Goal: Task Accomplishment & Management: Use online tool/utility

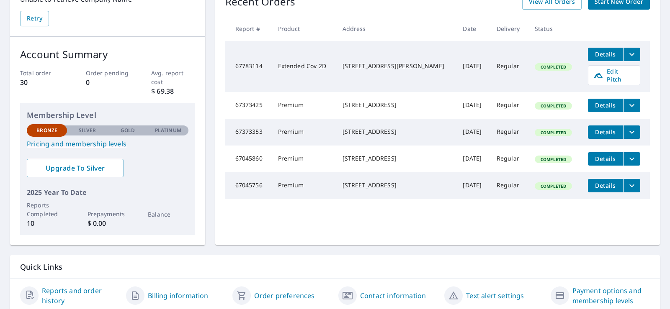
scroll to position [131, 0]
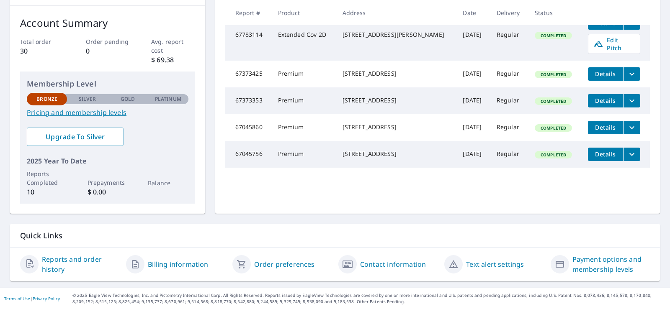
click at [383, 263] on link "Contact information" at bounding box center [393, 264] width 66 height 10
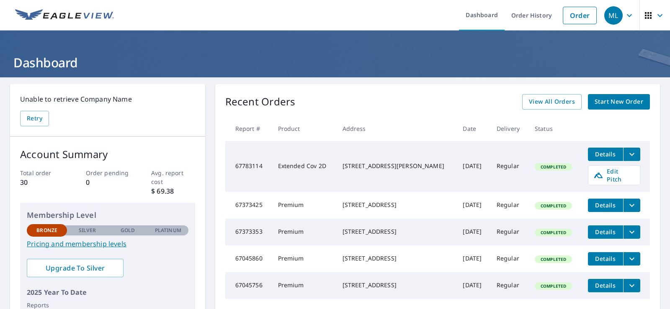
click at [627, 154] on icon "filesDropdownBtn-67783114" at bounding box center [632, 154] width 10 height 10
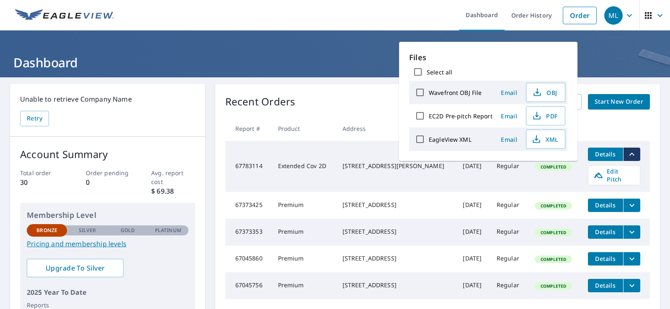
click at [528, 182] on td "Completed" at bounding box center [554, 166] width 53 height 51
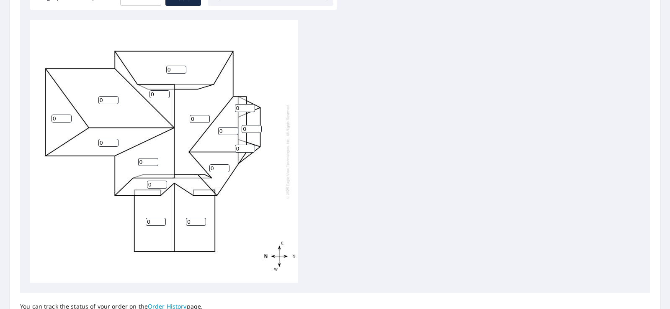
scroll to position [265, 0]
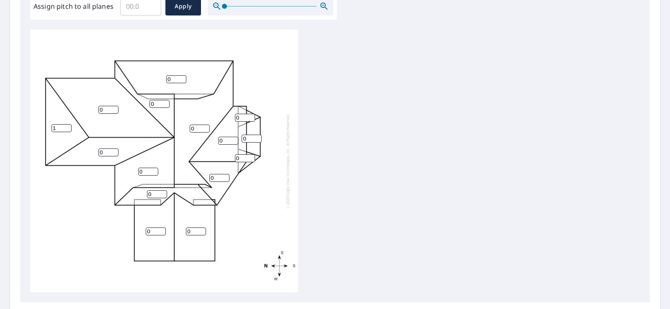
click at [67, 126] on input "1" at bounding box center [61, 128] width 20 height 8
click at [67, 126] on input "2" at bounding box center [61, 128] width 20 height 8
click at [67, 126] on input "3" at bounding box center [61, 128] width 20 height 8
click at [67, 126] on input "4" at bounding box center [61, 128] width 20 height 8
click at [67, 126] on input "5" at bounding box center [61, 128] width 20 height 8
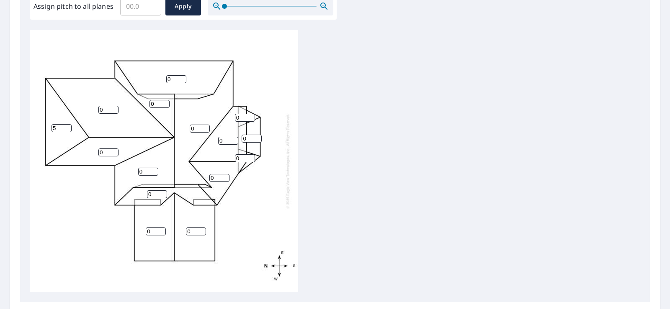
type input "6"
click at [67, 126] on input "6" at bounding box center [61, 128] width 20 height 8
click at [115, 108] on input "1" at bounding box center [108, 110] width 20 height 8
click at [115, 108] on input "2" at bounding box center [108, 110] width 20 height 8
click at [115, 108] on input "3" at bounding box center [108, 110] width 20 height 8
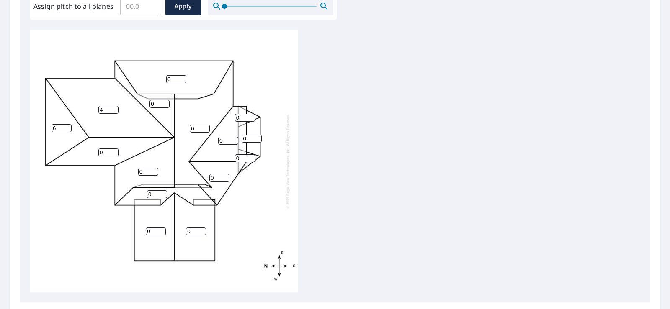
click at [115, 108] on input "4" at bounding box center [108, 110] width 20 height 8
type input "5"
click at [115, 108] on input "5" at bounding box center [108, 110] width 20 height 8
click at [115, 150] on input "1" at bounding box center [108, 153] width 20 height 8
click at [115, 150] on input "2" at bounding box center [108, 153] width 20 height 8
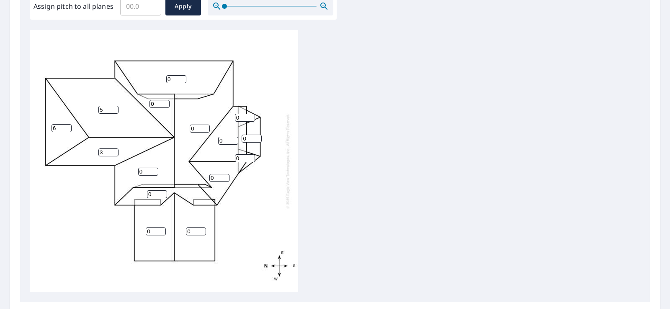
click at [115, 150] on input "3" at bounding box center [108, 153] width 20 height 8
click at [115, 150] on input "4" at bounding box center [108, 153] width 20 height 8
click at [115, 150] on input "5" at bounding box center [108, 153] width 20 height 8
type input "6"
click at [115, 150] on input "6" at bounding box center [108, 153] width 20 height 8
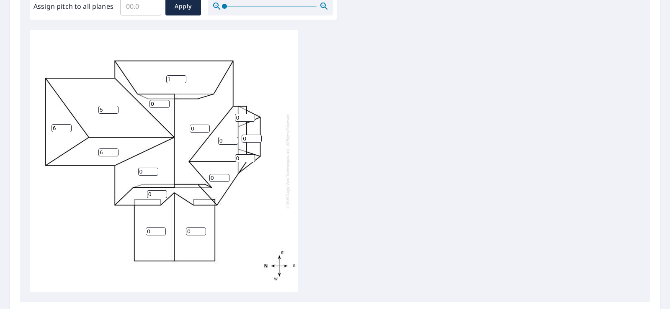
click at [181, 78] on input "1" at bounding box center [176, 79] width 20 height 8
click at [181, 78] on input "2" at bounding box center [176, 79] width 20 height 8
click at [181, 78] on input "3" at bounding box center [176, 79] width 20 height 8
click at [181, 78] on input "4" at bounding box center [176, 79] width 20 height 8
type input "5"
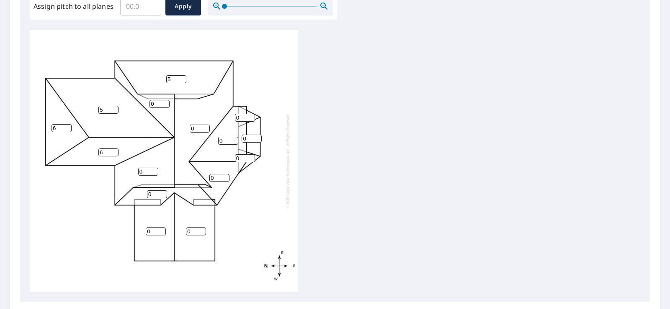
click at [181, 78] on input "5" at bounding box center [176, 79] width 20 height 8
click at [166, 102] on input "1" at bounding box center [159, 104] width 20 height 8
click at [166, 102] on input "2" at bounding box center [159, 104] width 20 height 8
click at [166, 102] on input "3" at bounding box center [159, 104] width 20 height 8
type input "4"
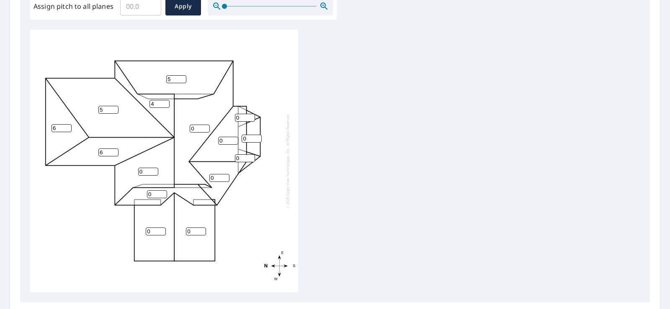
click at [166, 102] on input "4" at bounding box center [159, 104] width 20 height 8
click at [204, 128] on input "1" at bounding box center [200, 129] width 20 height 8
click at [204, 128] on input "2" at bounding box center [200, 129] width 20 height 8
click at [204, 128] on input "3" at bounding box center [200, 129] width 20 height 8
type input "4"
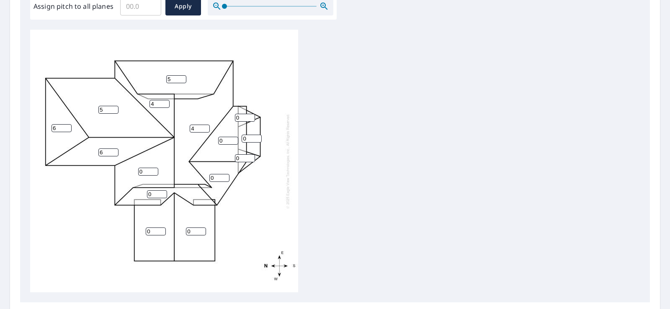
click at [204, 128] on input "4" at bounding box center [200, 129] width 20 height 8
click at [232, 140] on input "1" at bounding box center [228, 141] width 20 height 8
click at [232, 140] on input "2" at bounding box center [228, 141] width 20 height 8
click at [232, 140] on input "3" at bounding box center [228, 141] width 20 height 8
type input "4"
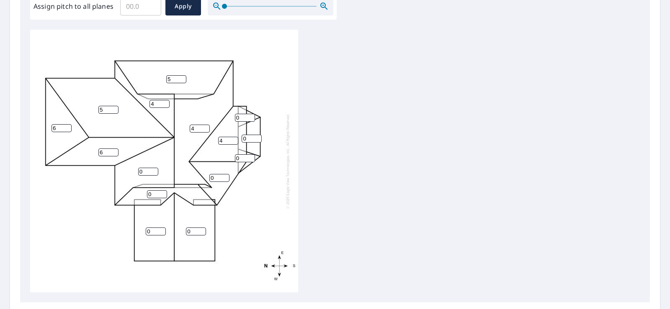
click at [232, 140] on input "4" at bounding box center [228, 141] width 20 height 8
click at [223, 177] on input "1" at bounding box center [219, 178] width 20 height 8
click at [223, 177] on input "2" at bounding box center [219, 178] width 20 height 8
click at [223, 177] on input "3" at bounding box center [219, 178] width 20 height 8
type input "4"
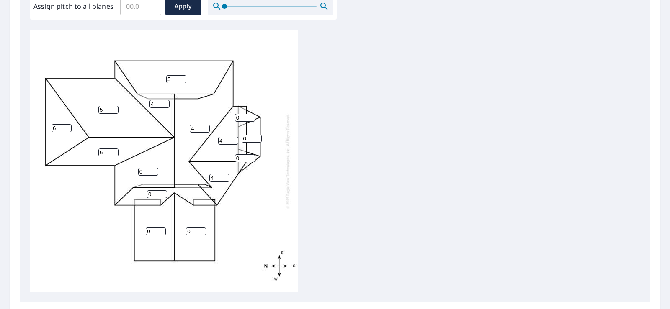
click at [223, 177] on input "4" at bounding box center [219, 178] width 20 height 8
click at [154, 170] on input "1" at bounding box center [148, 172] width 20 height 8
click at [154, 170] on input "2" at bounding box center [148, 172] width 20 height 8
click at [154, 170] on input "3" at bounding box center [148, 172] width 20 height 8
type input "4"
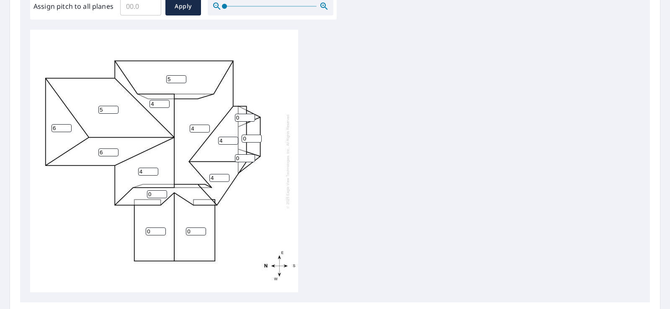
click at [154, 170] on input "4" at bounding box center [148, 172] width 20 height 8
click at [162, 193] on input "1" at bounding box center [157, 194] width 20 height 8
click at [162, 193] on input "2" at bounding box center [157, 194] width 20 height 8
click at [162, 193] on input "3" at bounding box center [157, 194] width 20 height 8
type input "4"
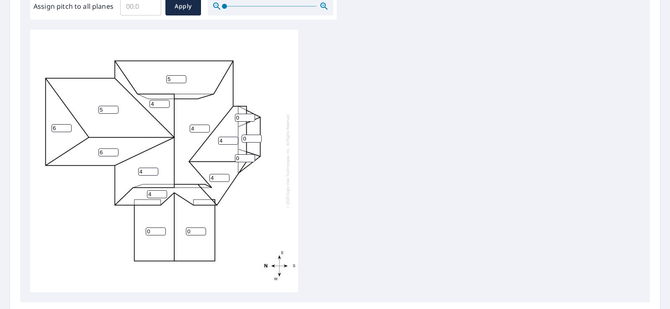
click at [162, 193] on input "4" at bounding box center [157, 194] width 20 height 8
click at [159, 230] on input "1" at bounding box center [156, 232] width 20 height 8
click at [159, 230] on input "2" at bounding box center [156, 232] width 20 height 8
click at [159, 230] on input "3" at bounding box center [156, 232] width 20 height 8
type input "4"
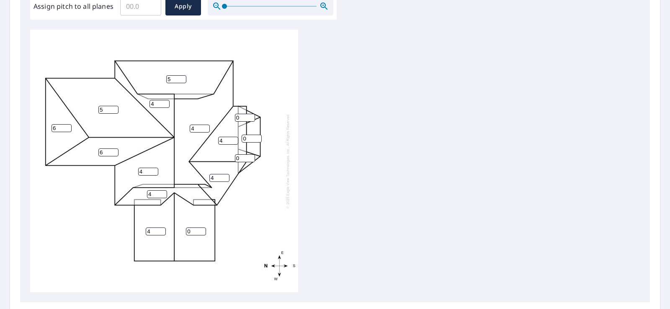
click at [159, 230] on input "4" at bounding box center [156, 232] width 20 height 8
click at [199, 230] on input "1" at bounding box center [196, 232] width 20 height 8
click at [199, 230] on input "2" at bounding box center [196, 232] width 20 height 8
click at [199, 230] on input "3" at bounding box center [196, 232] width 20 height 8
type input "4"
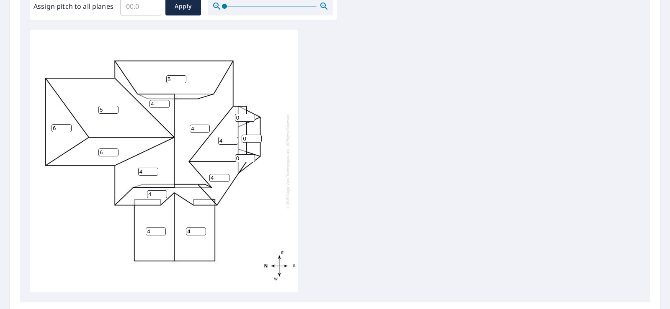
click at [199, 230] on input "4" at bounding box center [196, 232] width 20 height 8
click at [248, 158] on input "1" at bounding box center [245, 158] width 20 height 8
click at [248, 158] on input "2" at bounding box center [245, 158] width 20 height 8
type input "3"
click at [248, 158] on input "3" at bounding box center [245, 158] width 20 height 8
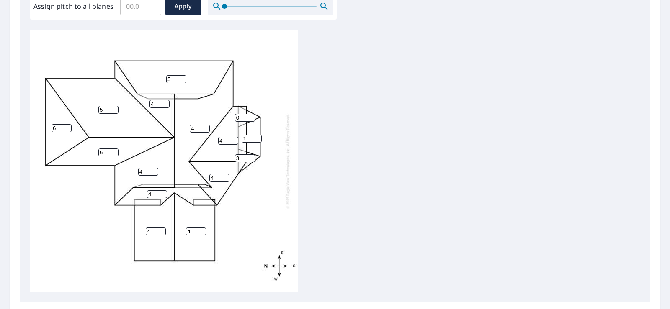
click at [255, 138] on input "1" at bounding box center [251, 139] width 20 height 8
click at [255, 138] on input "2" at bounding box center [251, 139] width 20 height 8
type input "3"
click at [255, 138] on input "3" at bounding box center [251, 139] width 20 height 8
click at [248, 116] on input "1" at bounding box center [245, 118] width 20 height 8
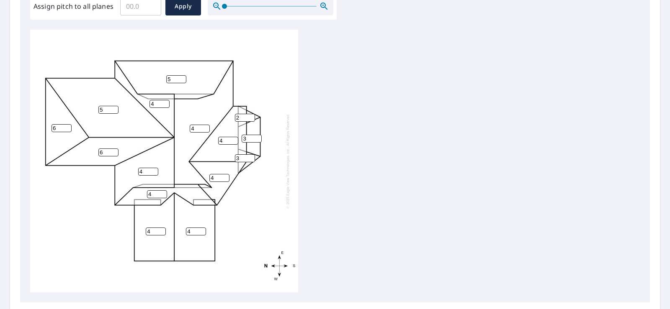
click at [248, 116] on input "2" at bounding box center [245, 118] width 20 height 8
type input "3"
click at [248, 116] on input "3" at bounding box center [245, 118] width 20 height 8
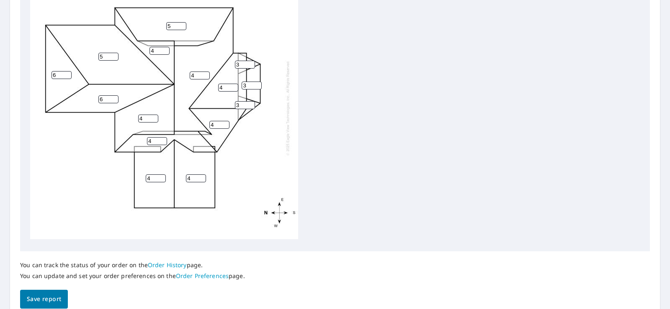
scroll to position [313, 0]
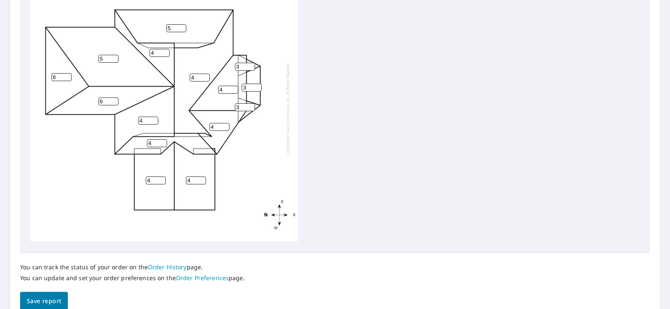
click at [44, 299] on span "Save report" at bounding box center [44, 301] width 34 height 10
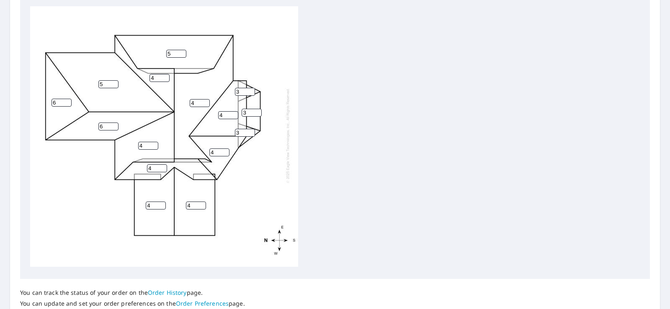
scroll to position [383, 0]
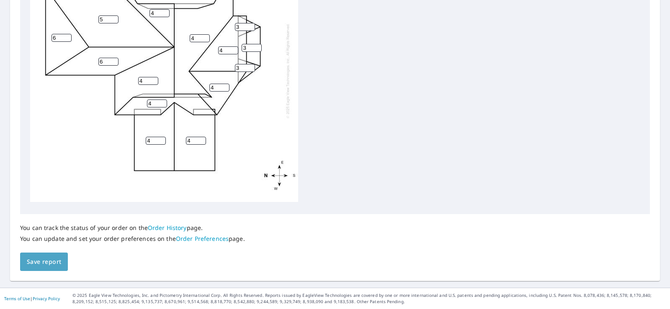
click at [48, 261] on span "Save report" at bounding box center [44, 262] width 34 height 10
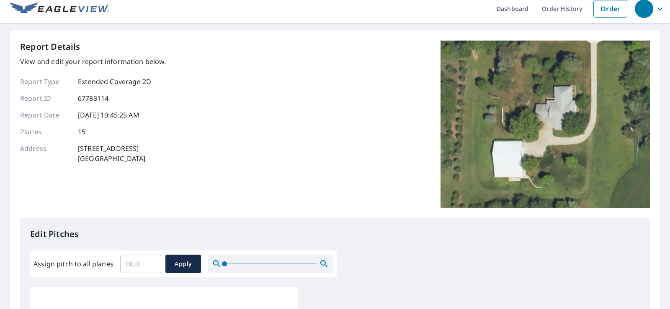
scroll to position [0, 0]
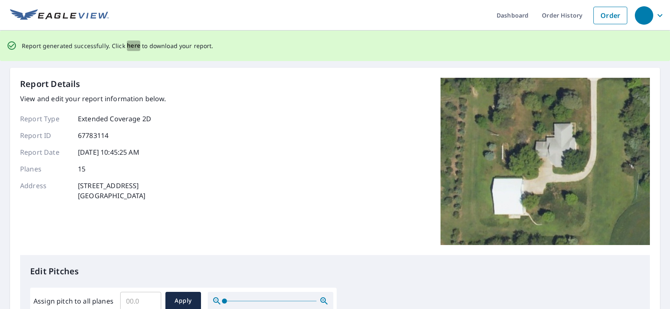
click at [134, 45] on span "here" at bounding box center [134, 46] width 14 height 10
